Goal: Find specific page/section: Find specific page/section

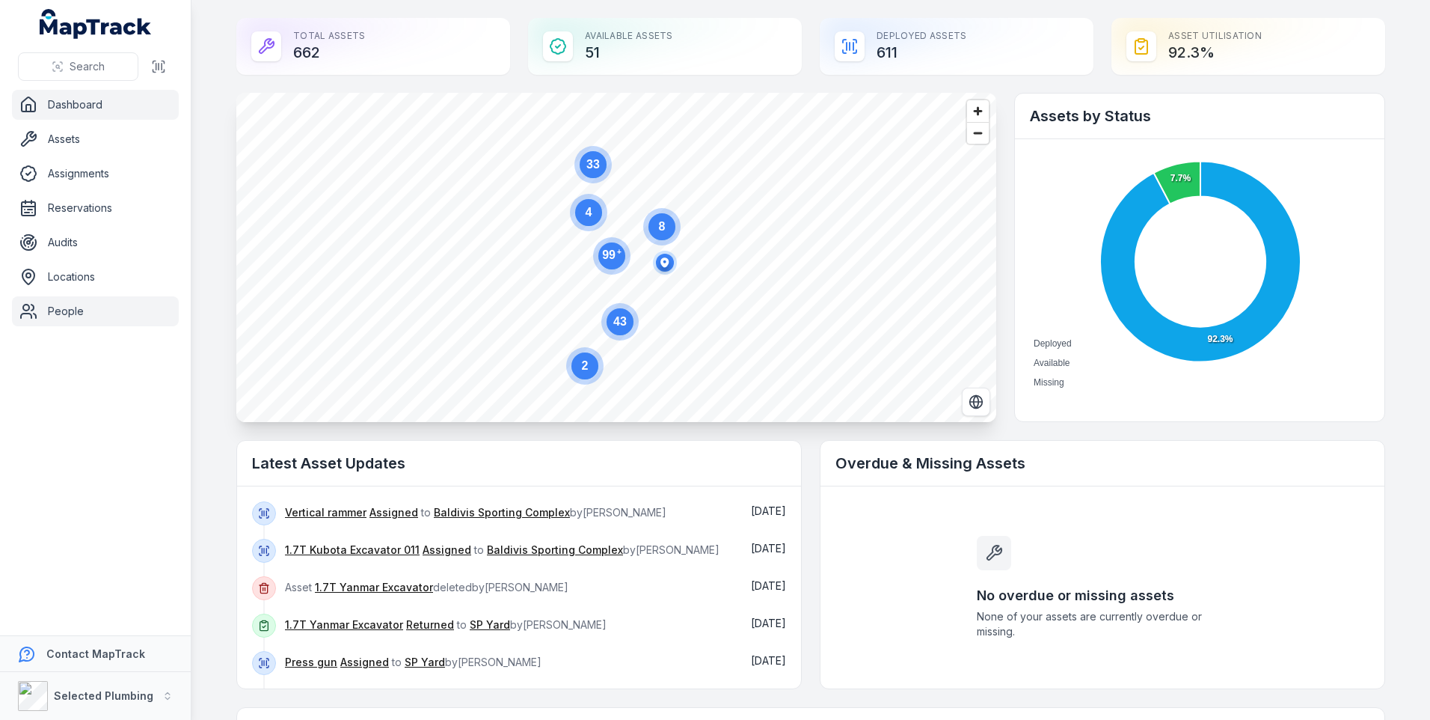
click at [79, 303] on link "People" at bounding box center [95, 311] width 167 height 30
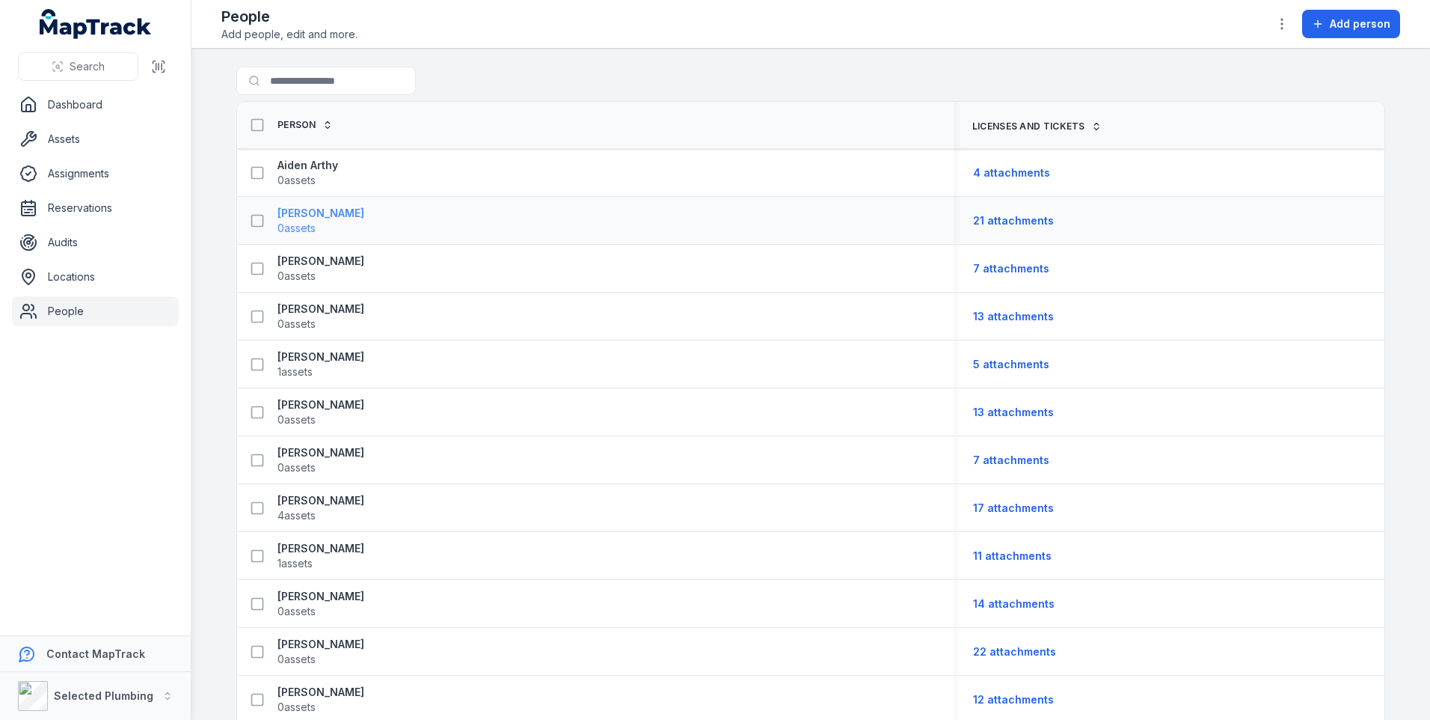
click at [294, 221] on span "0 assets" at bounding box center [296, 228] width 38 height 15
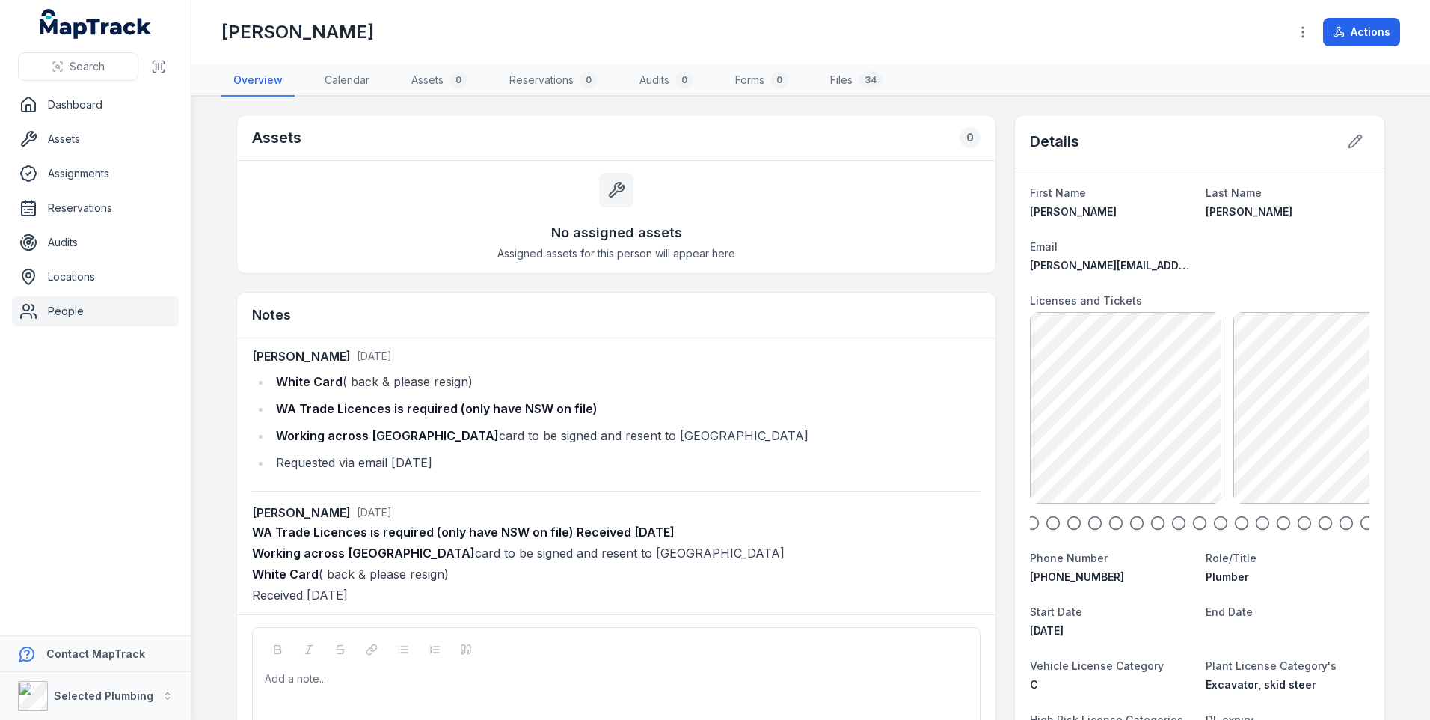
click at [63, 307] on link "People" at bounding box center [95, 311] width 167 height 30
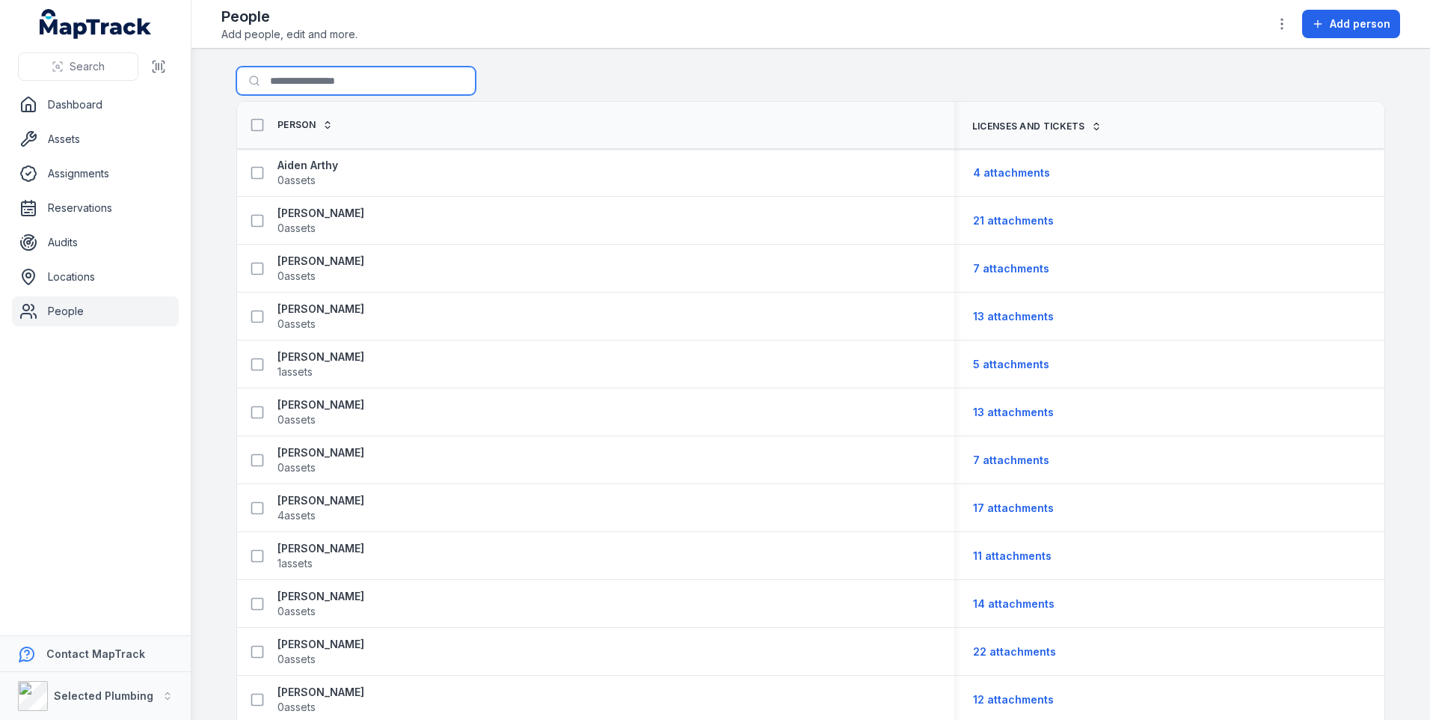
click at [281, 83] on input "Search for people" at bounding box center [355, 81] width 239 height 28
type input "*"
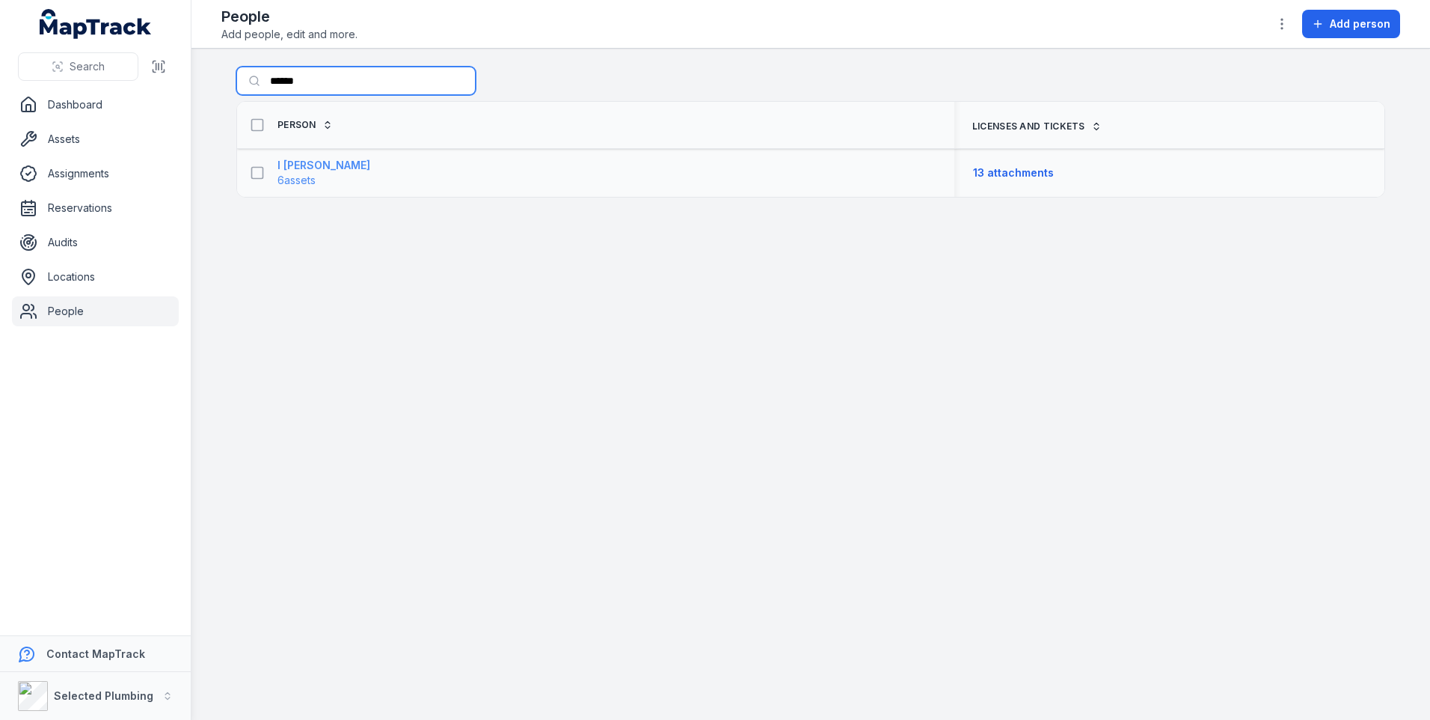
type input "******"
click at [294, 173] on span "6 assets" at bounding box center [296, 180] width 38 height 15
